Goal: Check status: Check status

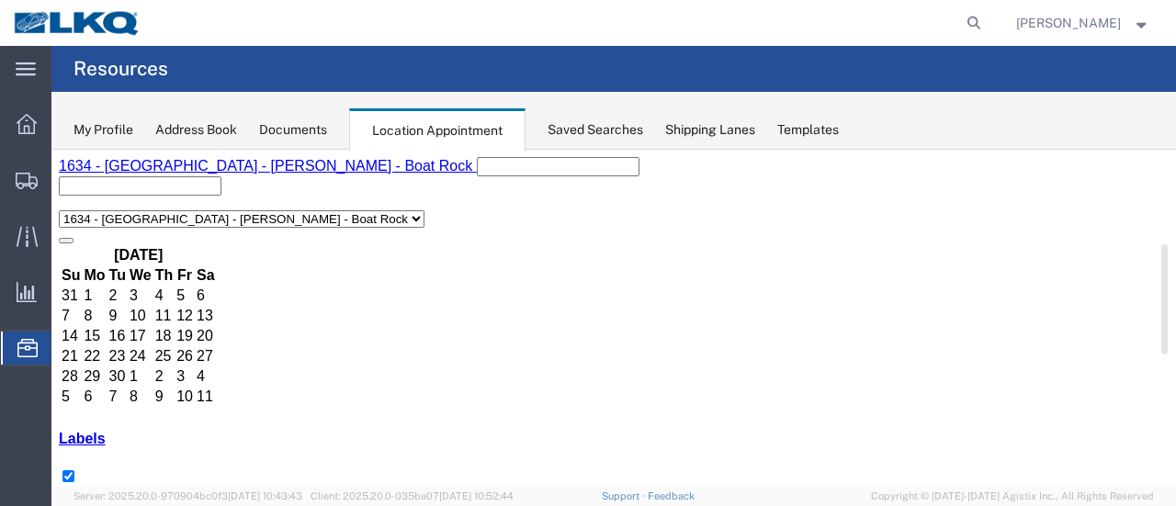
scroll to position [92, 0]
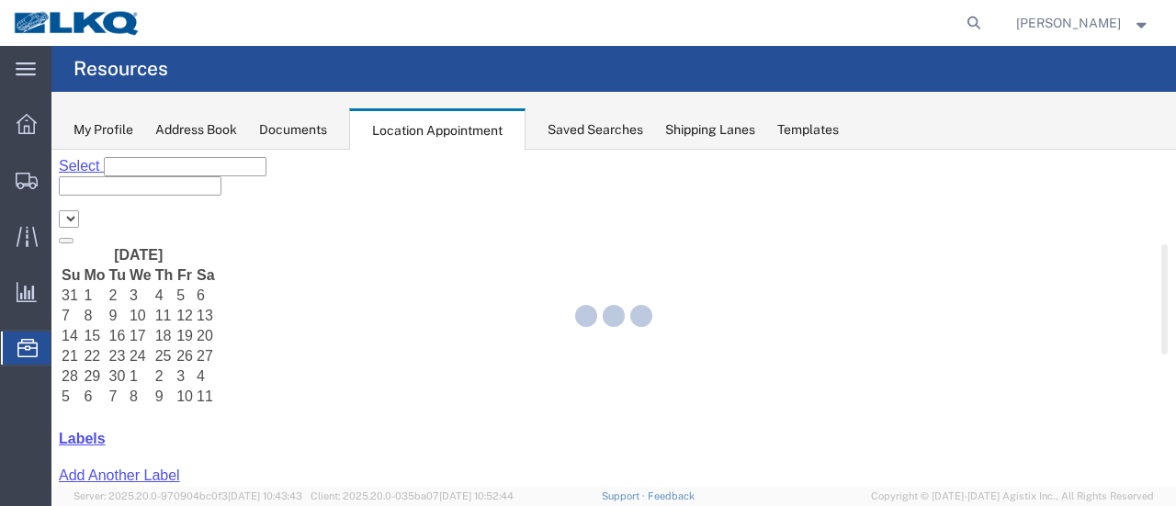
select select "28712"
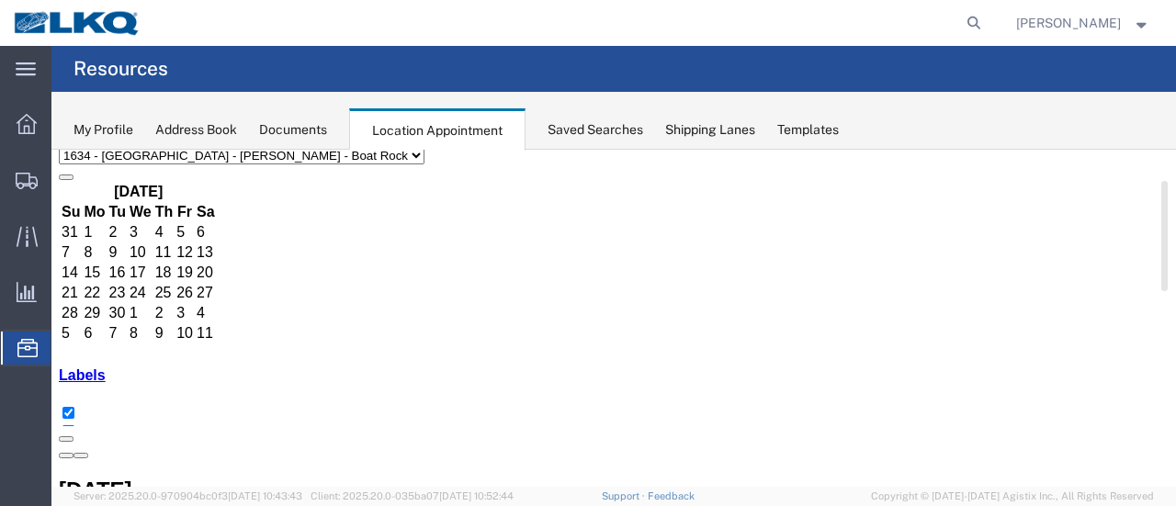
scroll to position [92, 0]
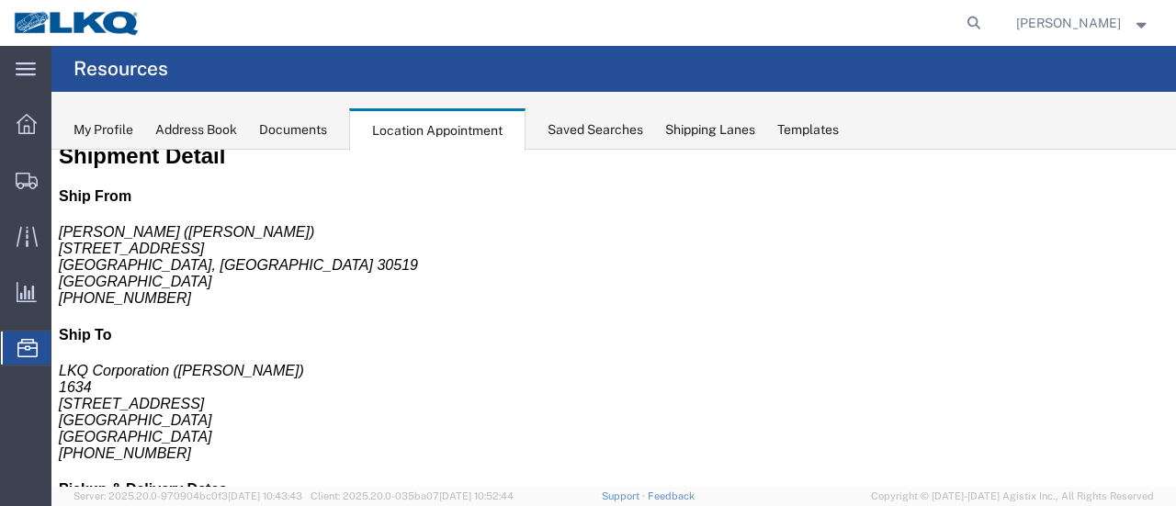
scroll to position [0, 0]
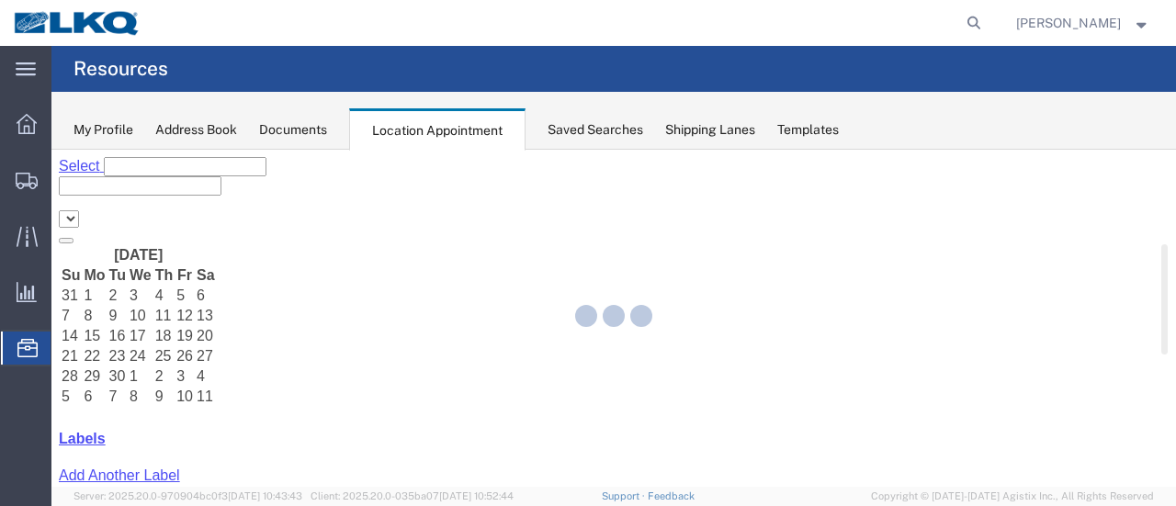
select select "28712"
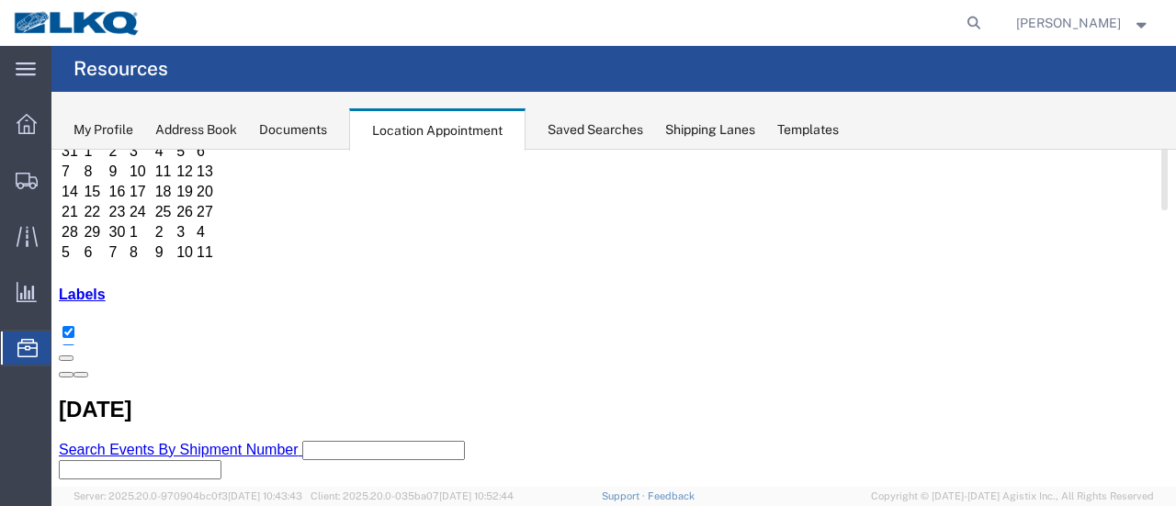
scroll to position [92, 0]
